Goal: Check status

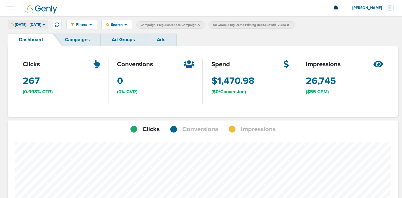
scroll to position [377, 386]
click at [45, 25] on icon at bounding box center [43, 25] width 3 height 2
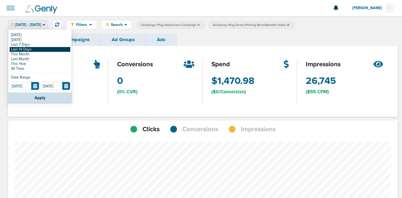
click at [39, 49] on link "Last 14 Days" at bounding box center [40, 49] width 61 height 5
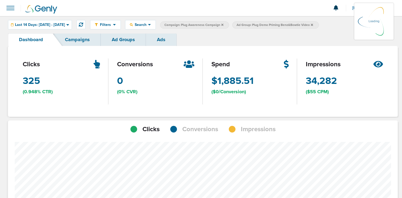
scroll to position [377, 386]
